Goal: Information Seeking & Learning: Learn about a topic

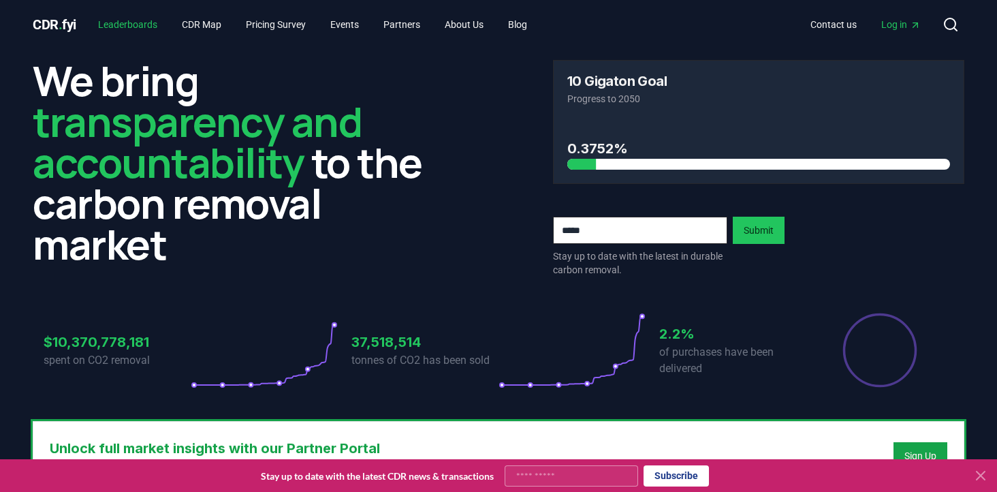
click at [143, 21] on link "Leaderboards" at bounding box center [127, 24] width 81 height 25
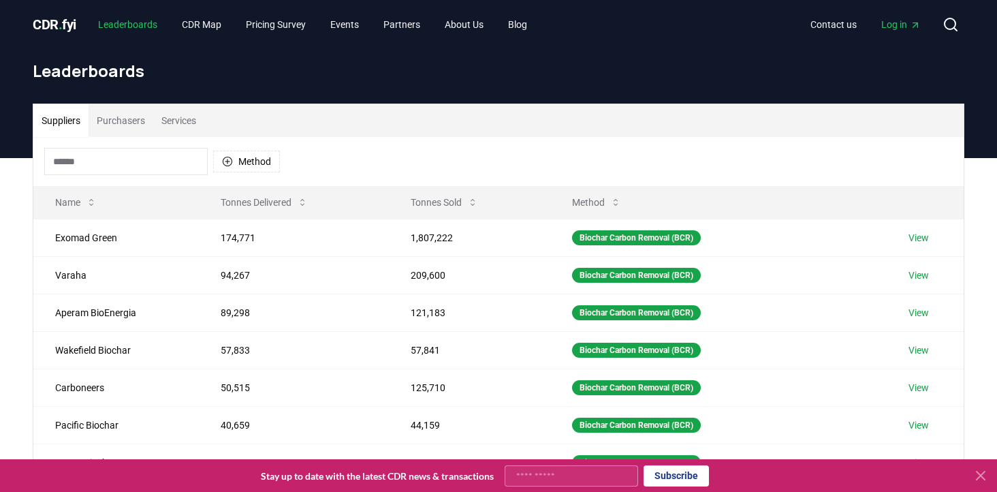
scroll to position [14, 0]
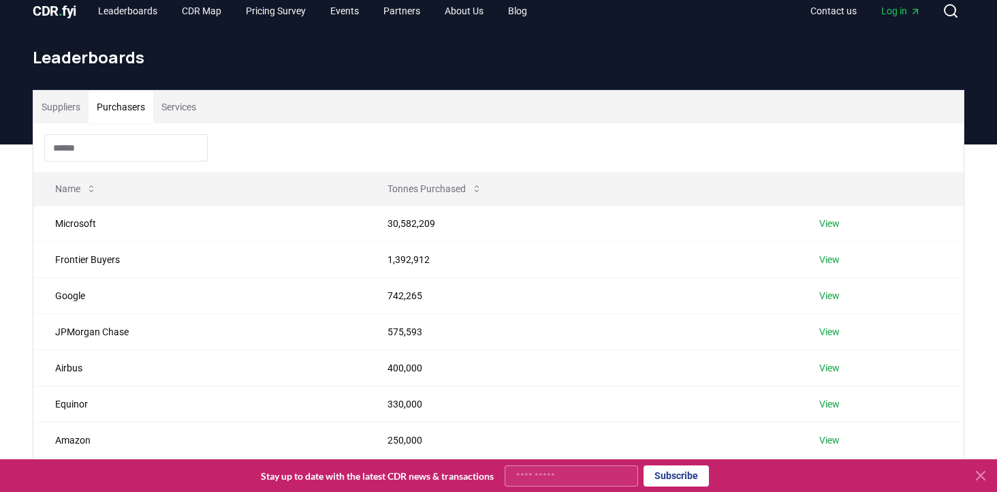
click at [140, 99] on button "Purchasers" at bounding box center [121, 107] width 65 height 33
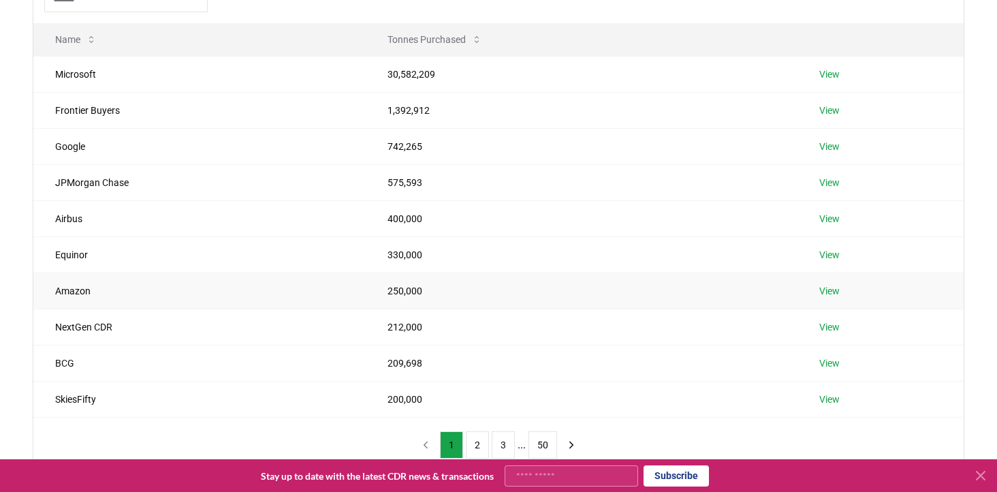
scroll to position [0, 0]
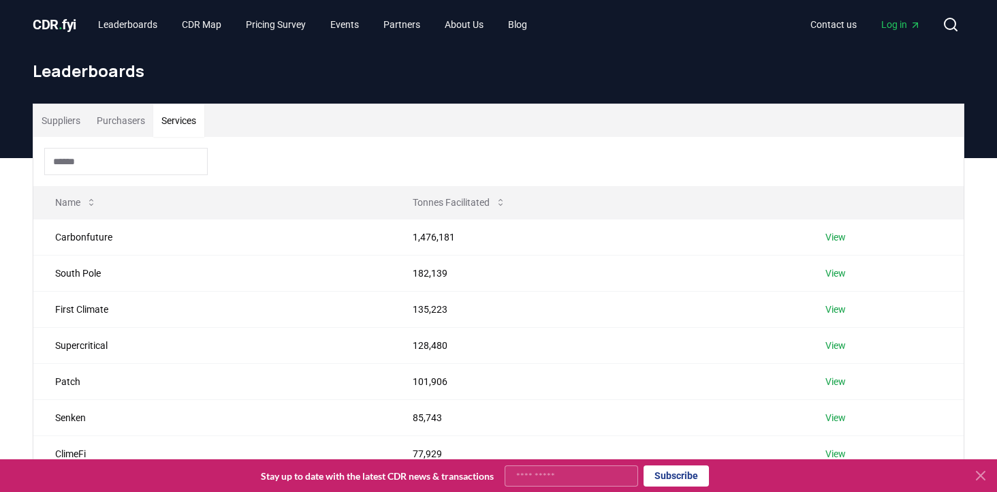
click at [185, 116] on button "Services" at bounding box center [178, 120] width 51 height 33
click at [435, 197] on button "Tonnes Facilitated" at bounding box center [459, 202] width 115 height 27
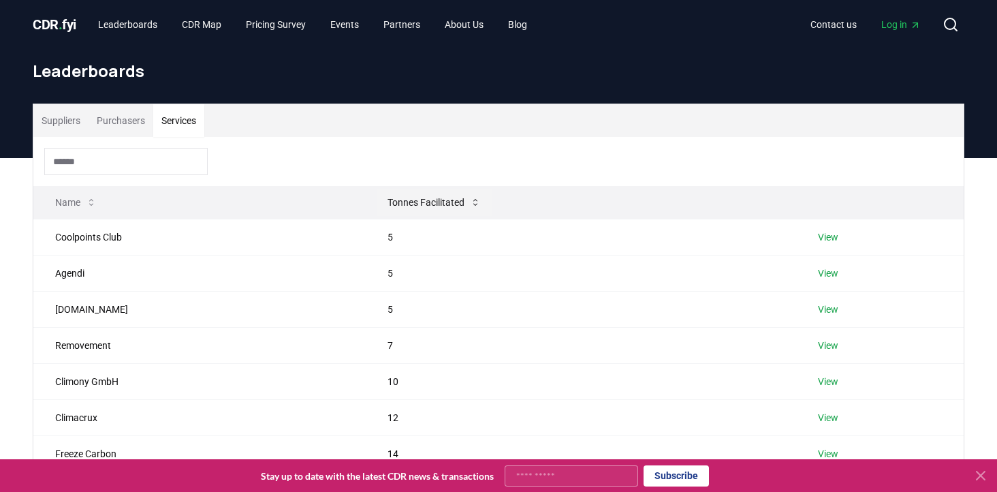
click at [449, 202] on button "Tonnes Facilitated" at bounding box center [434, 202] width 115 height 27
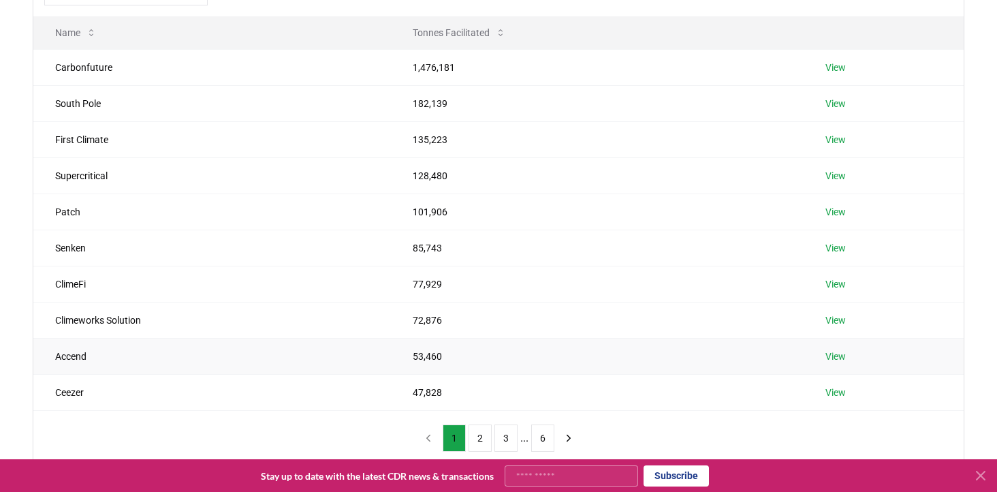
scroll to position [172, 0]
drag, startPoint x: 401, startPoint y: 390, endPoint x: 467, endPoint y: 389, distance: 66.1
click at [467, 389] on td "47,828" at bounding box center [597, 390] width 413 height 36
drag, startPoint x: 401, startPoint y: 67, endPoint x: 469, endPoint y: 63, distance: 67.6
click at [466, 63] on td "1,476,181" at bounding box center [597, 65] width 413 height 36
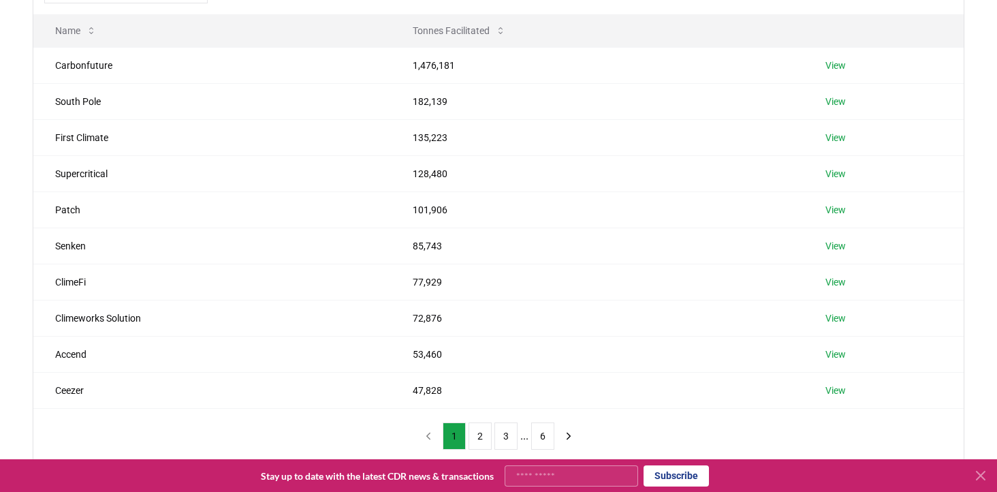
click at [287, 449] on div "Name Tonnes Facilitated Carbonfuture 1,476,181 View South Pole 182,139 View Fir…" at bounding box center [498, 214] width 931 height 498
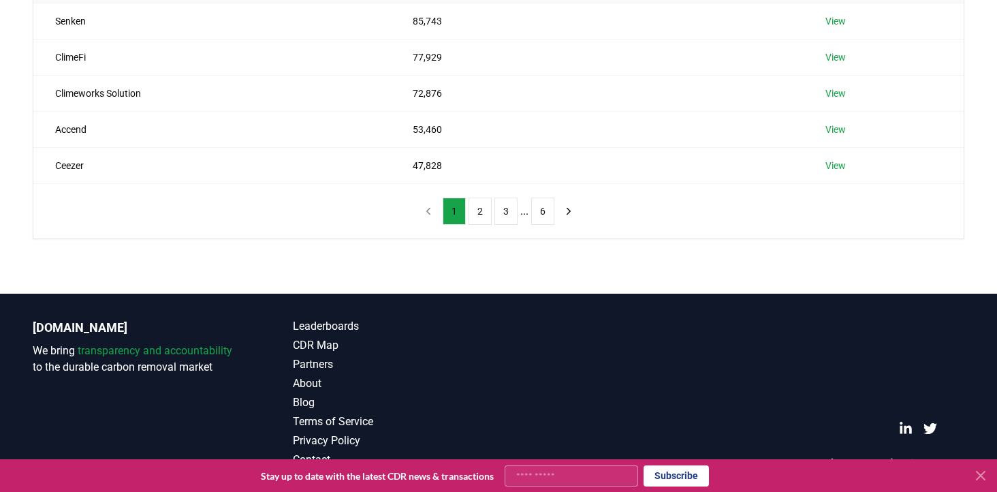
scroll to position [0, 0]
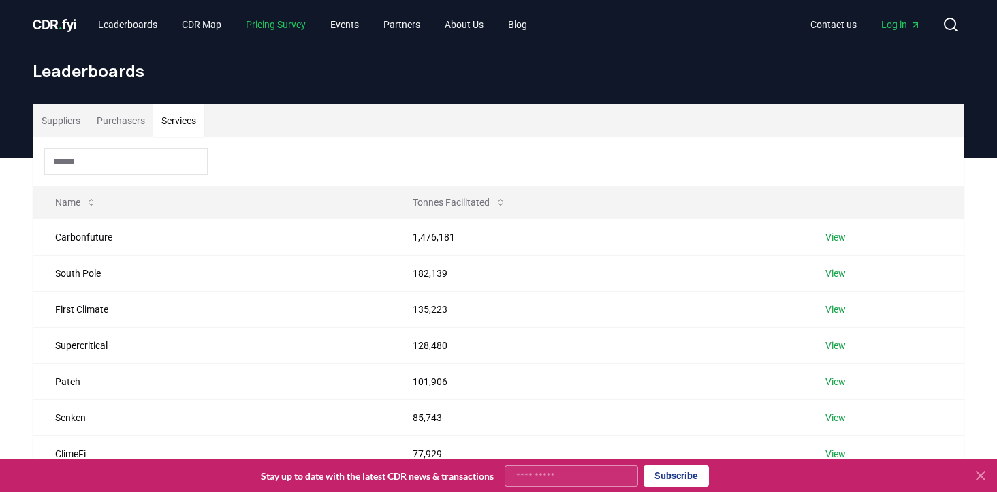
click at [290, 28] on link "Pricing Survey" at bounding box center [276, 24] width 82 height 25
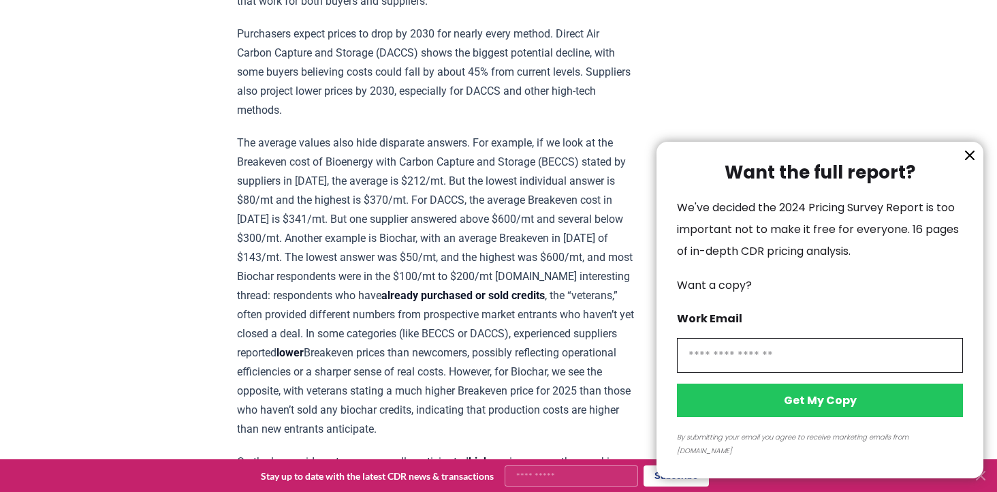
scroll to position [1362, 0]
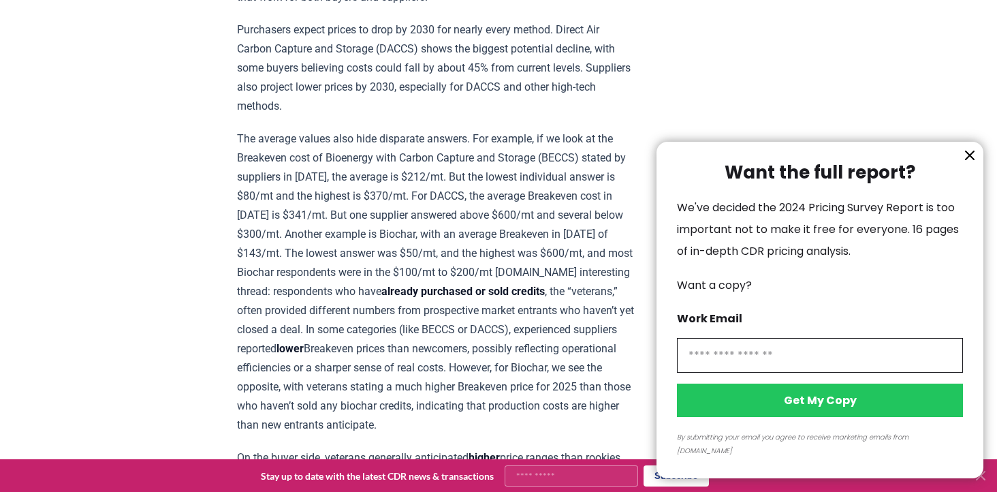
click at [967, 159] on icon "information" at bounding box center [970, 155] width 8 height 8
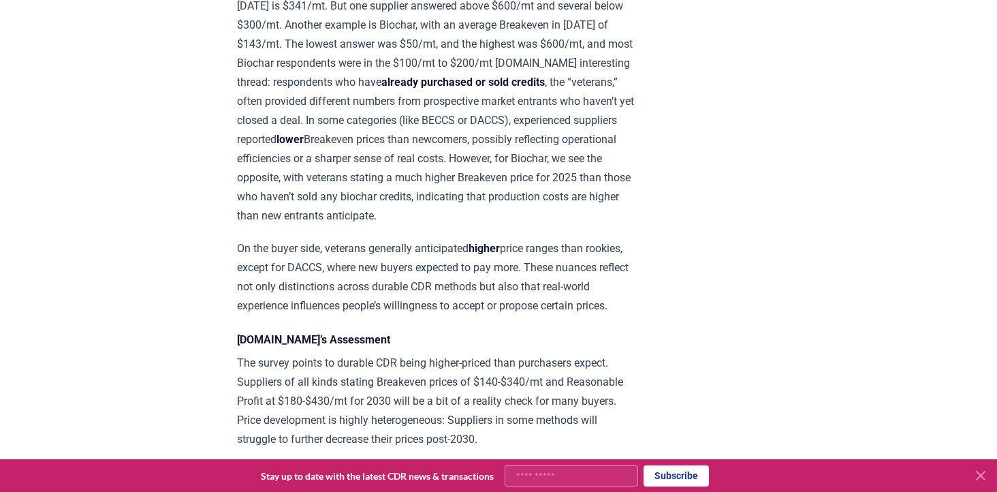
scroll to position [1611, 0]
